Goal: Transaction & Acquisition: Register for event/course

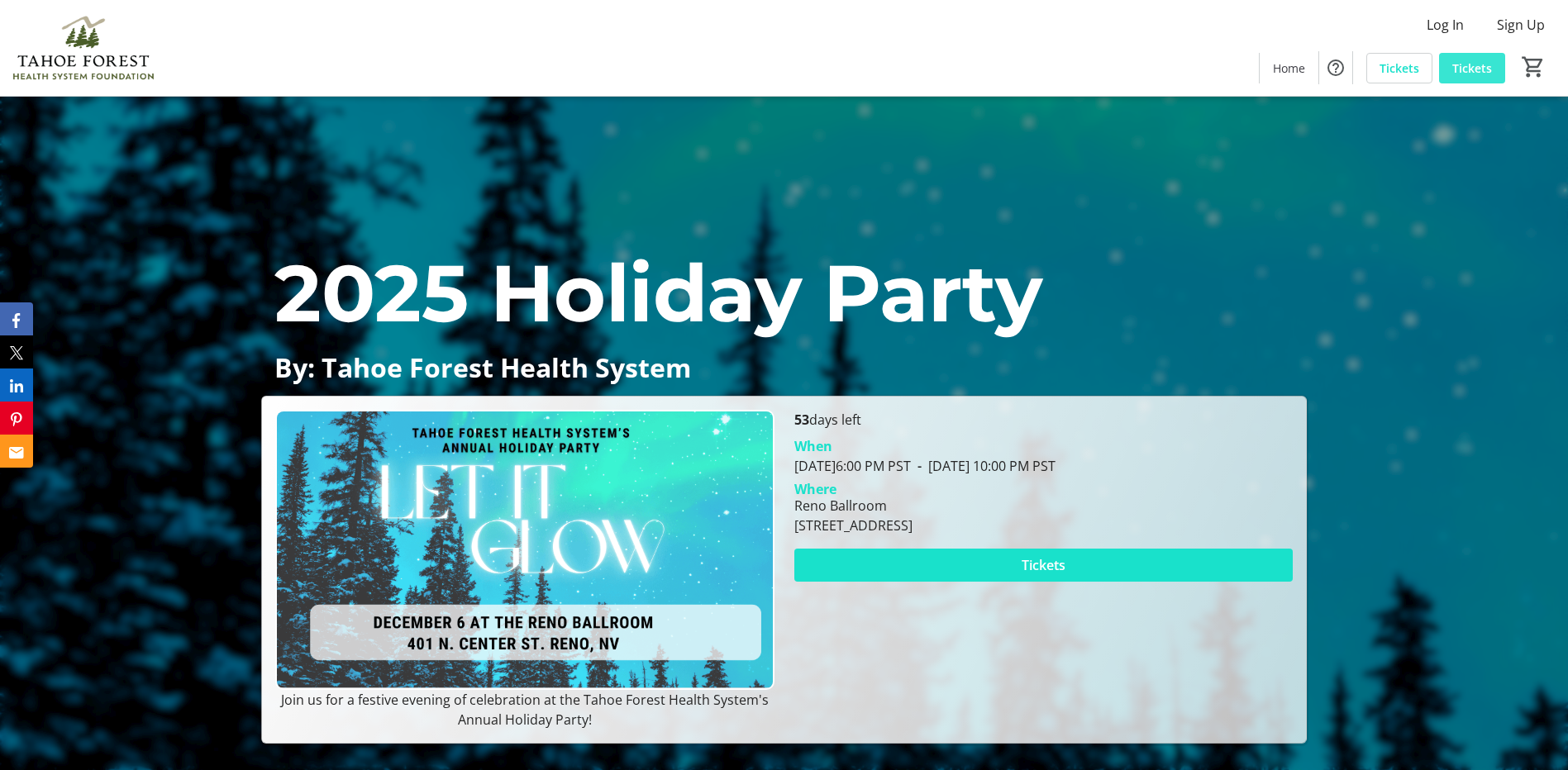
click at [1468, 69] on span "Tickets" at bounding box center [1471, 68] width 39 height 18
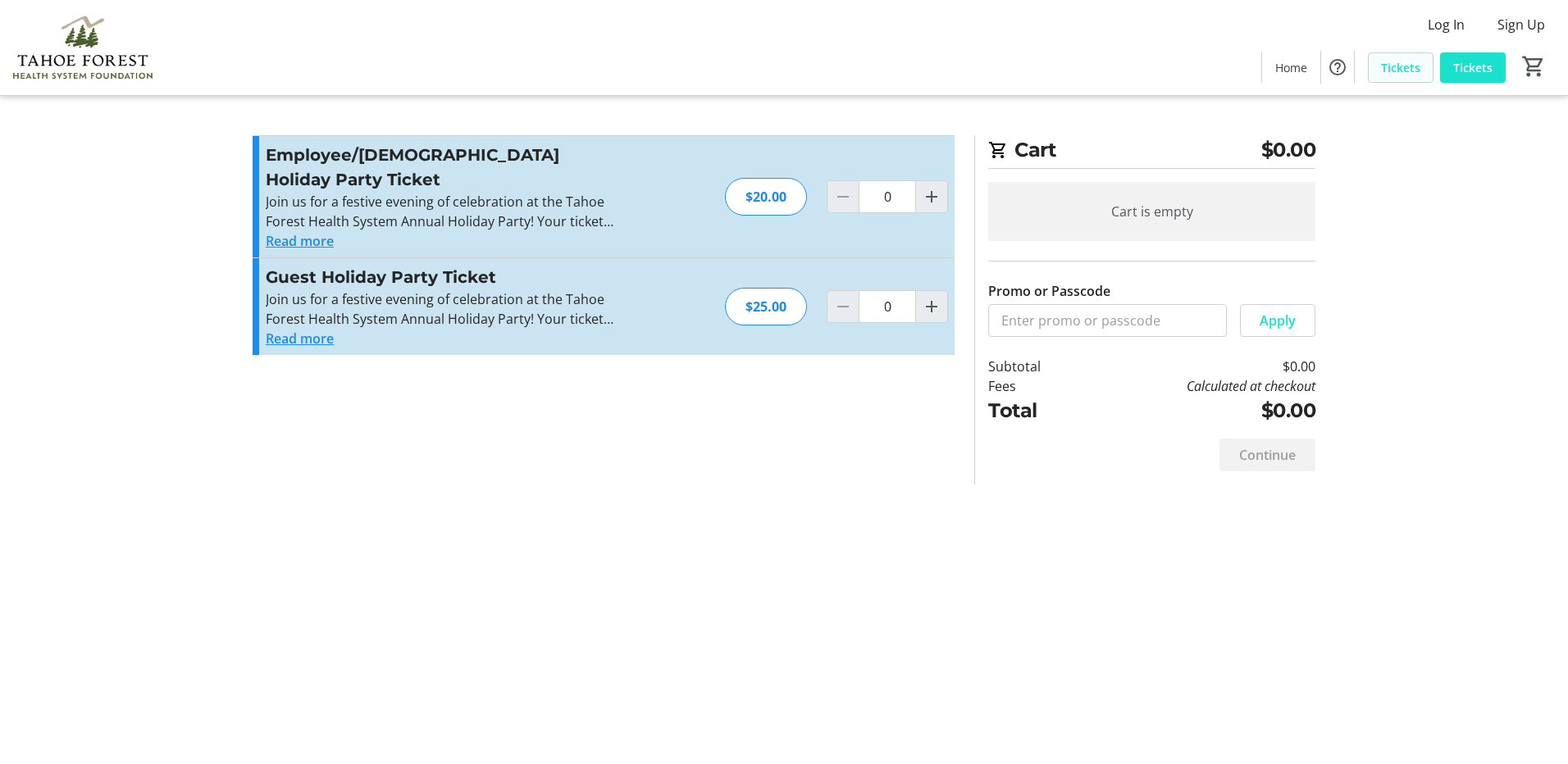
click at [1417, 71] on span "Tickets" at bounding box center [1400, 67] width 39 height 17
click at [1443, 27] on span "Log In" at bounding box center [1446, 25] width 37 height 20
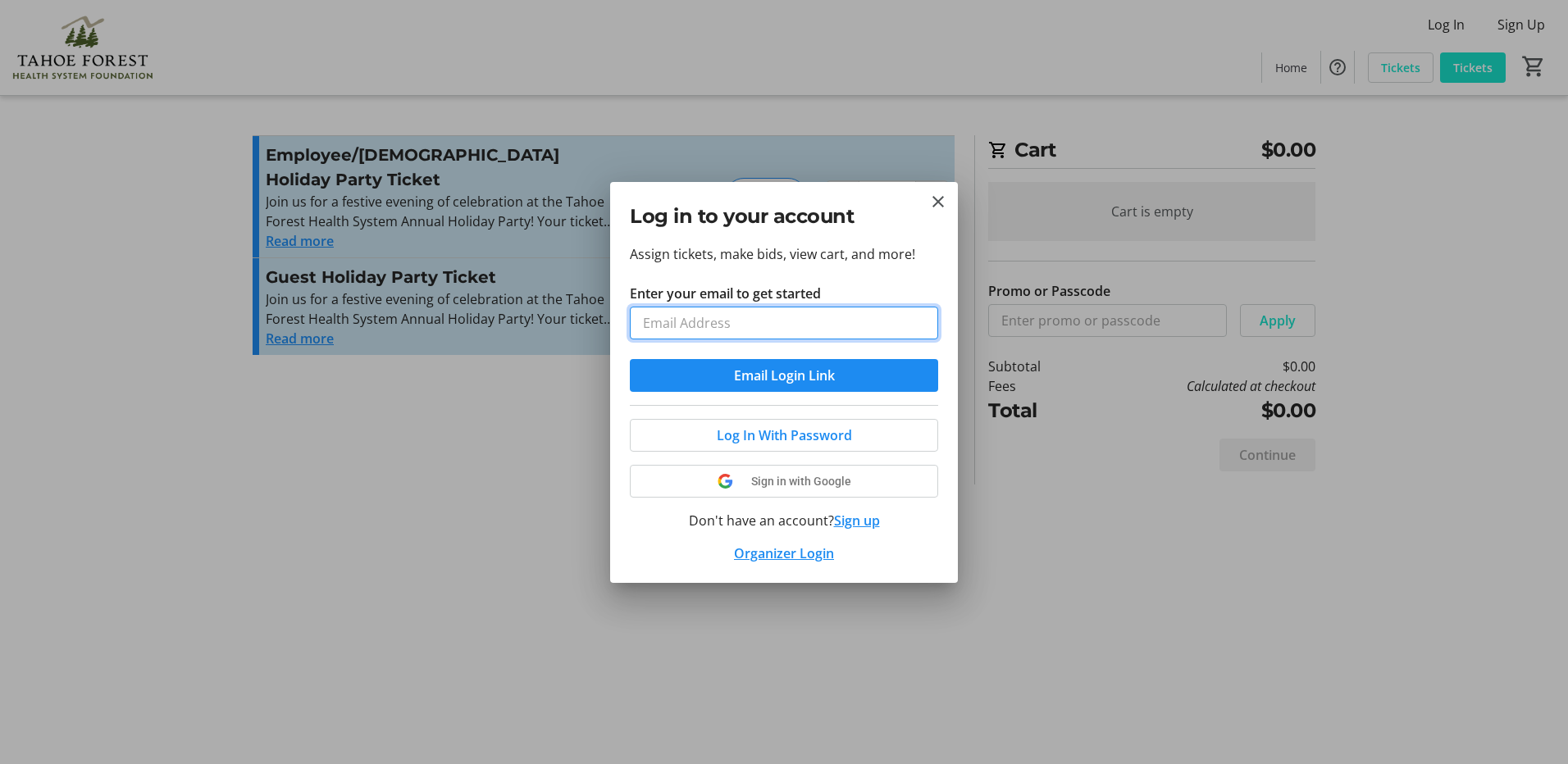
click at [861, 317] on input "Enter your email to get started" at bounding box center [784, 324] width 309 height 33
type input "N"
type input "[EMAIL_ADDRESS][DOMAIN_NAME]"
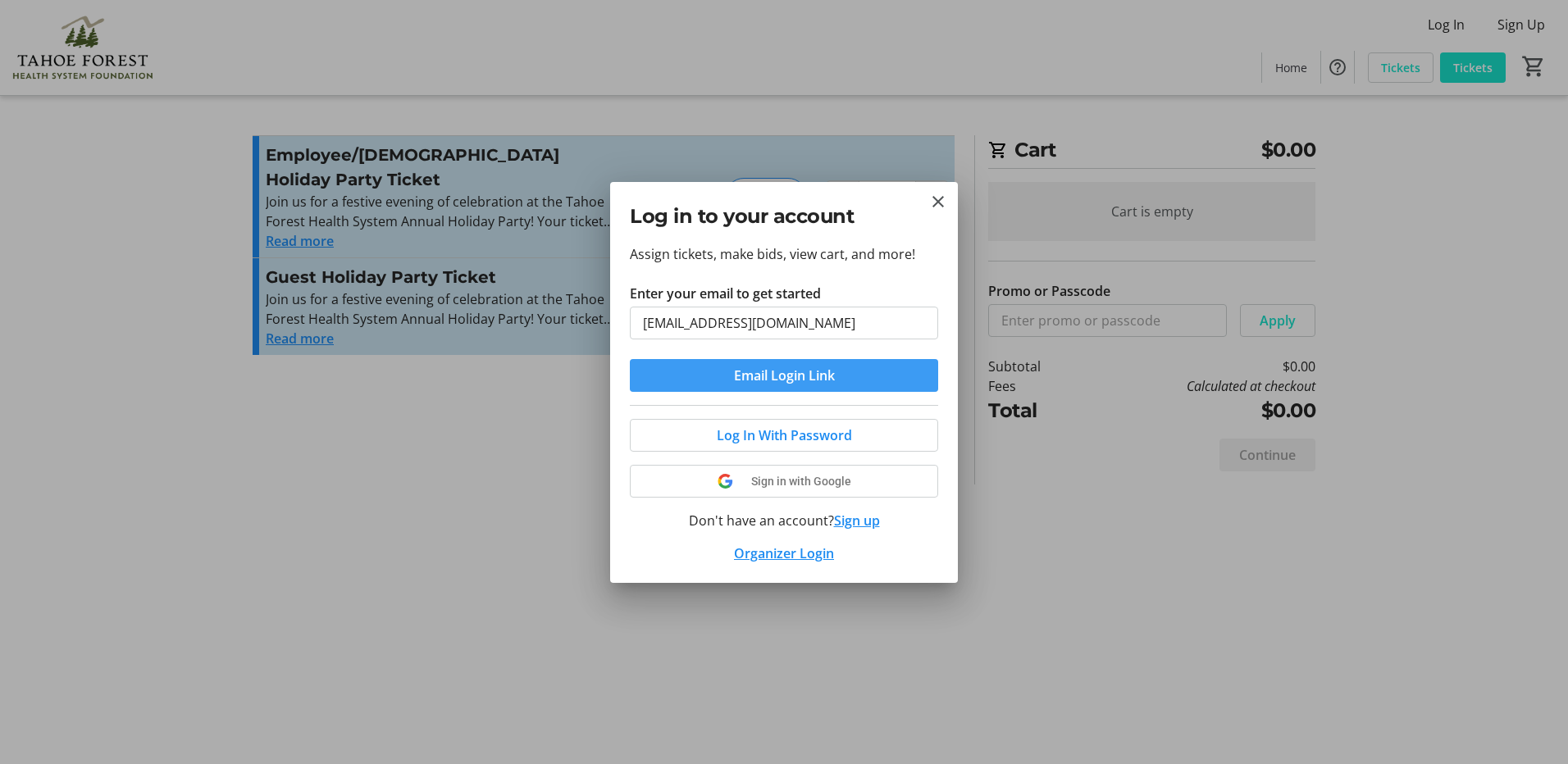
click at [838, 370] on span "submit" at bounding box center [784, 375] width 309 height 39
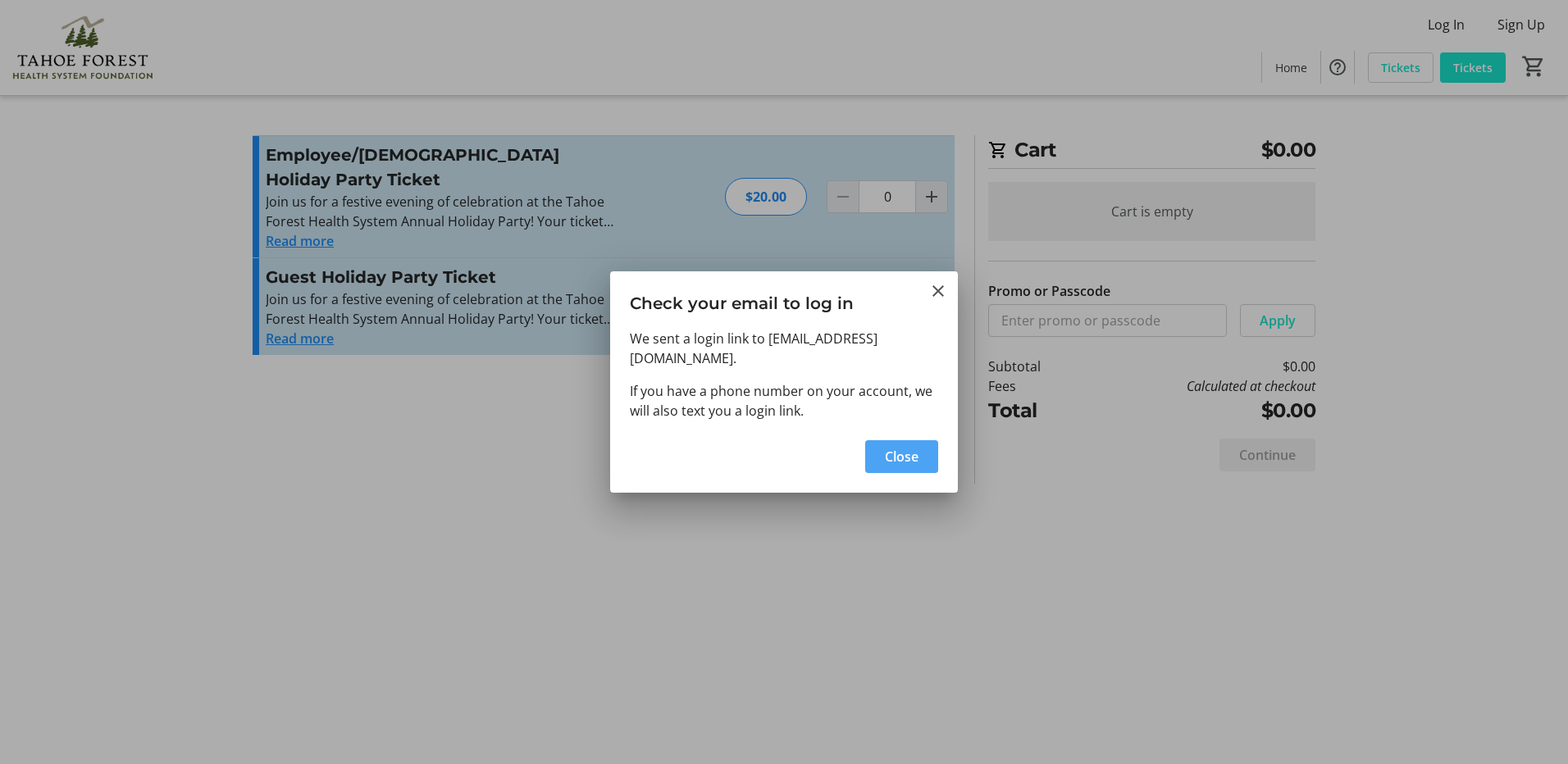
click at [899, 447] on span "Close" at bounding box center [901, 457] width 34 height 20
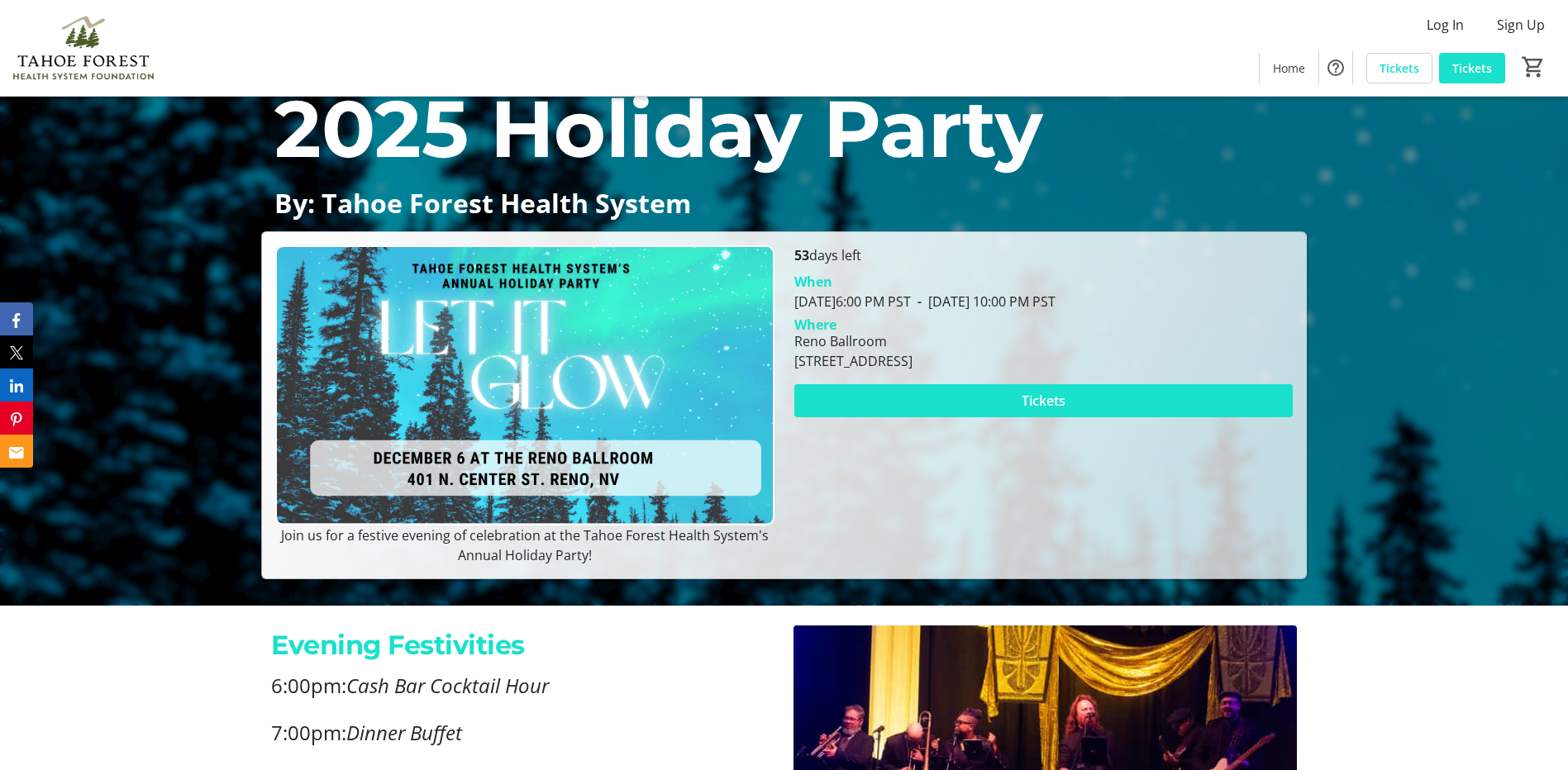
scroll to position [166, 0]
click at [1443, 28] on span "Log In" at bounding box center [1445, 25] width 37 height 20
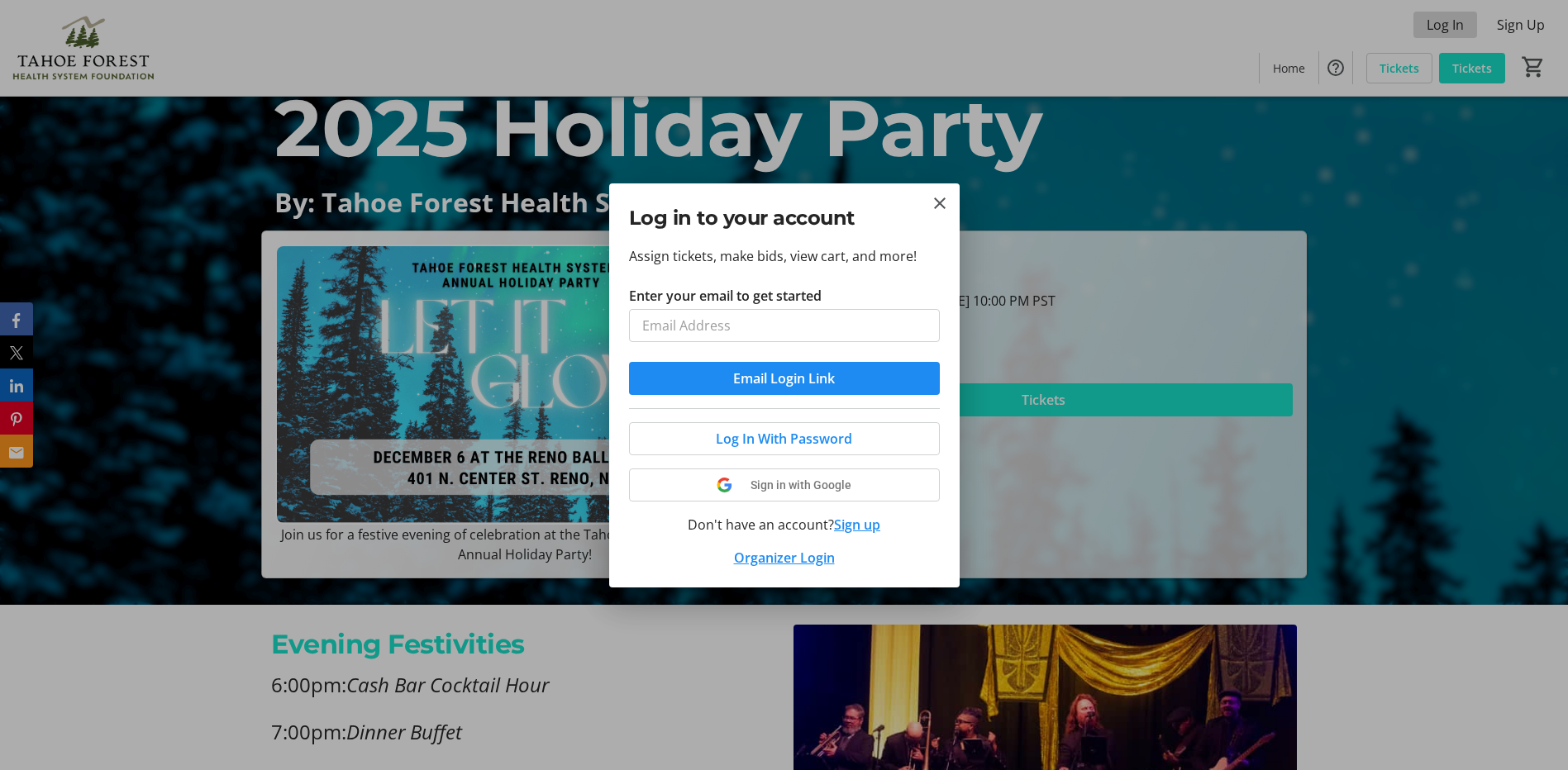
scroll to position [0, 0]
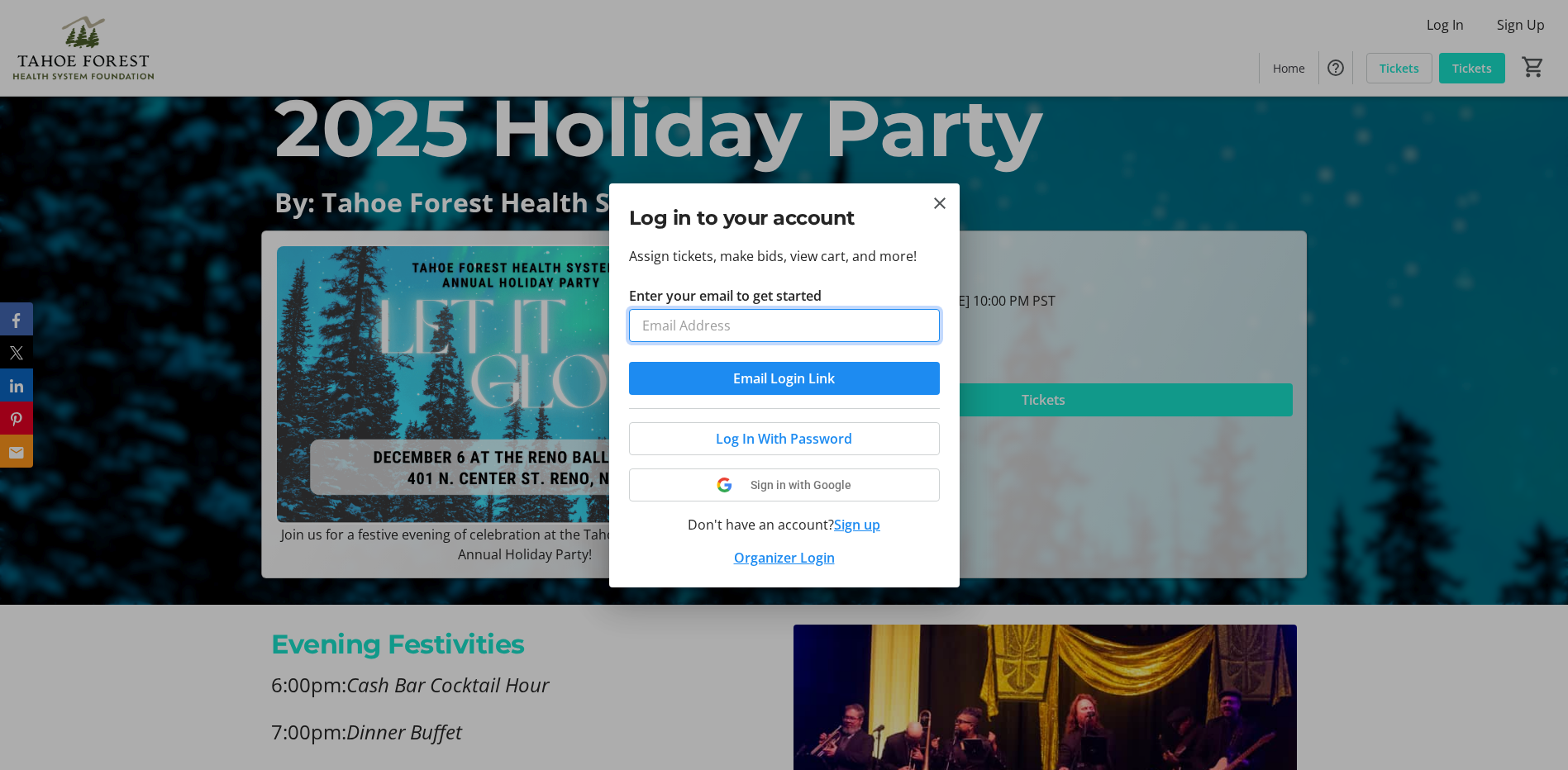
click at [820, 324] on input "Enter your email to get started" at bounding box center [784, 326] width 311 height 33
type input "[EMAIL_ADDRESS][DOMAIN_NAME]"
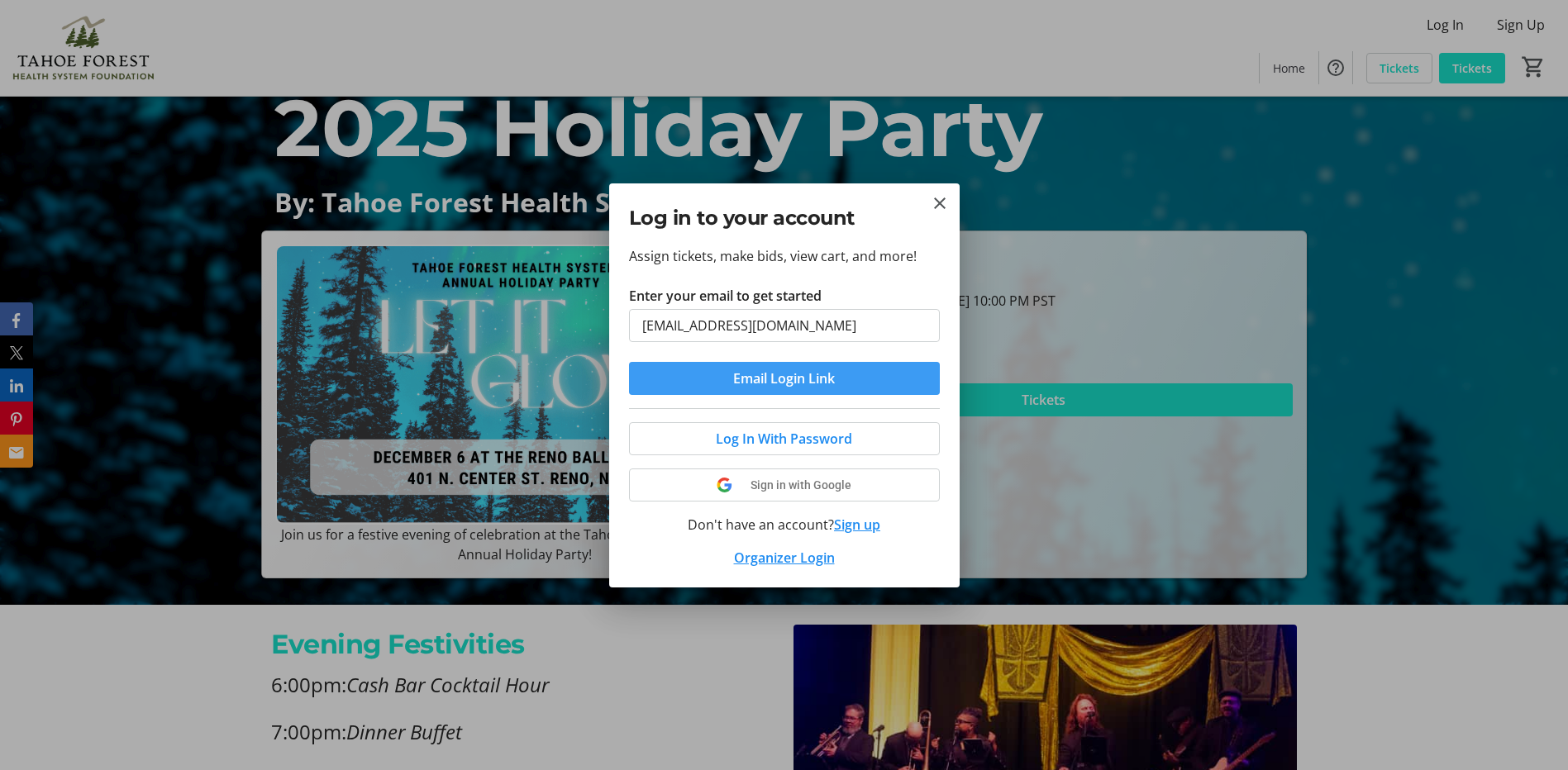
click at [820, 377] on span "Email Login Link" at bounding box center [784, 379] width 102 height 20
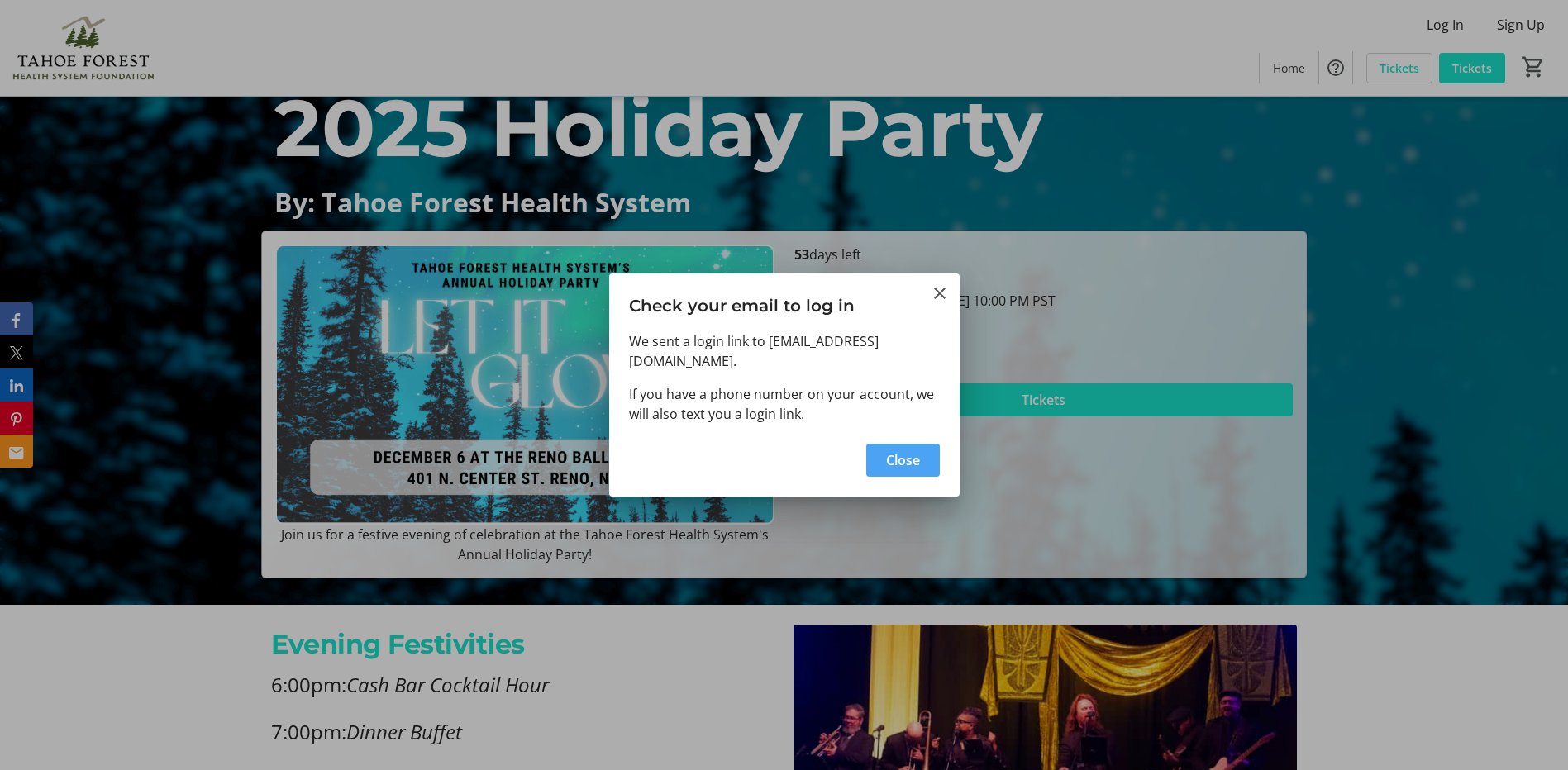
click at [914, 451] on span "Close" at bounding box center [902, 461] width 34 height 20
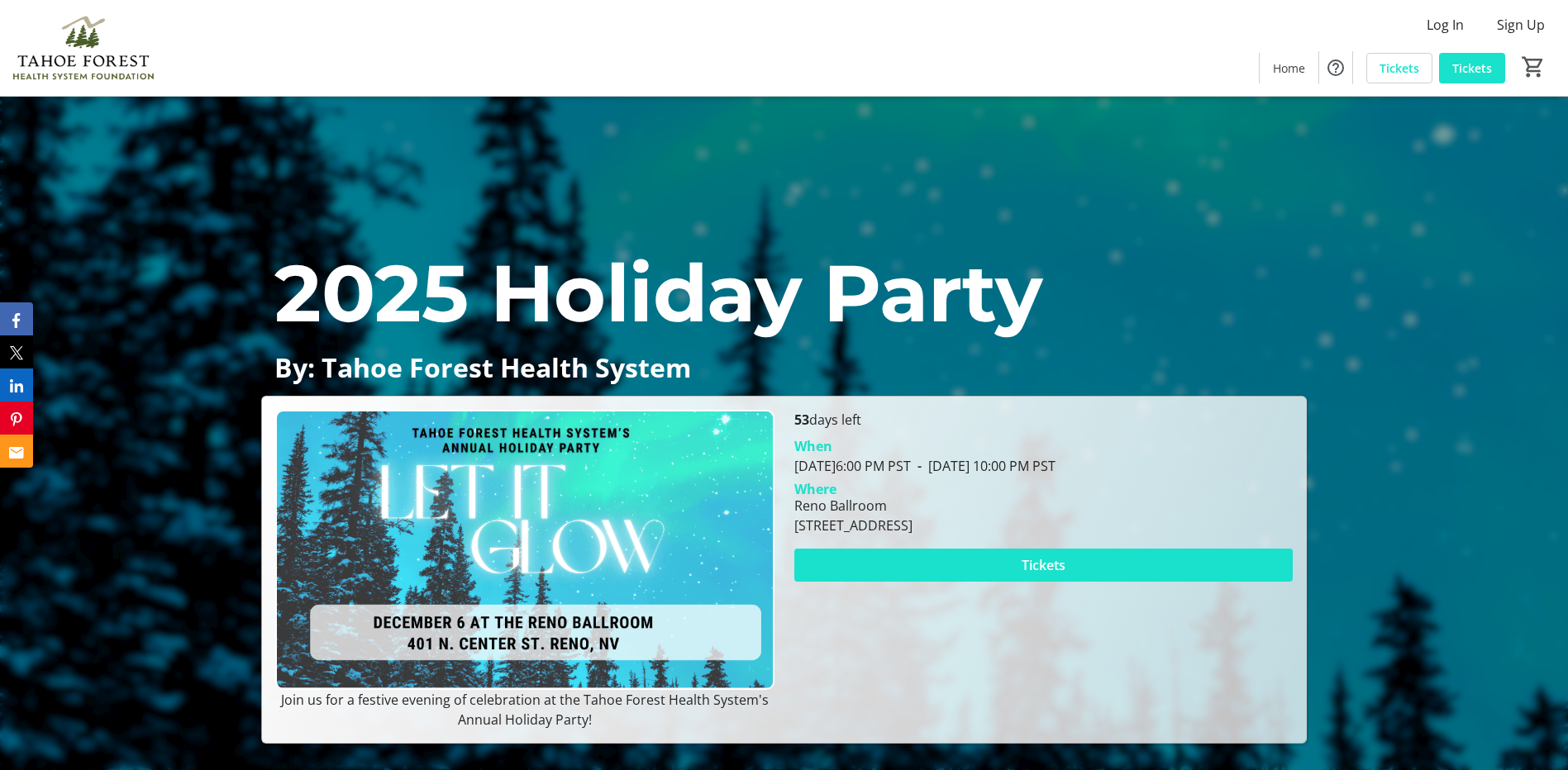
scroll to position [166, 0]
